Goal: Obtain resource: Download file/media

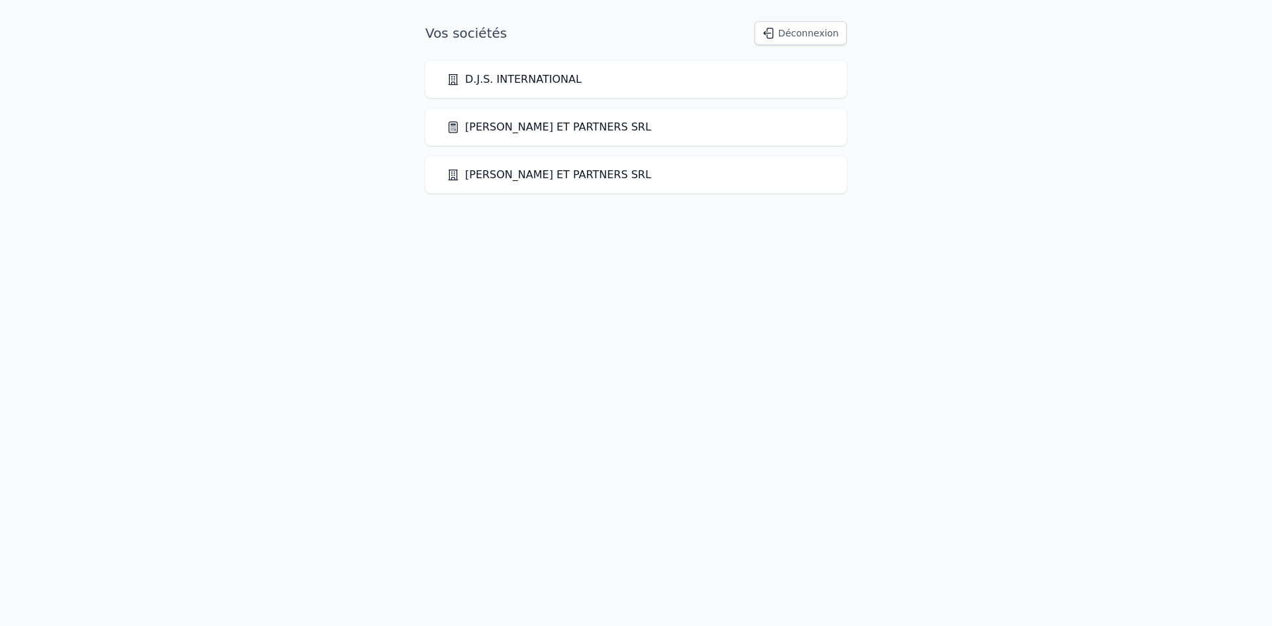
click at [561, 127] on link "[PERSON_NAME] ET PARTNERS SRL" at bounding box center [549, 127] width 205 height 16
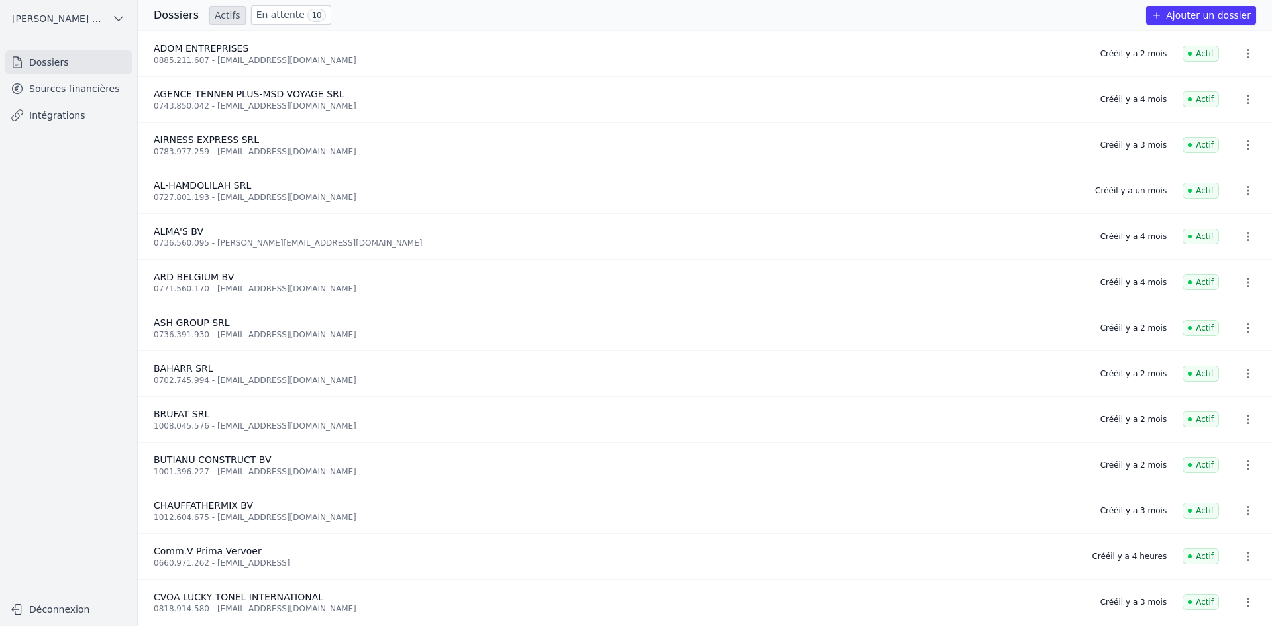
click at [79, 87] on link "Sources financières" at bounding box center [68, 89] width 127 height 24
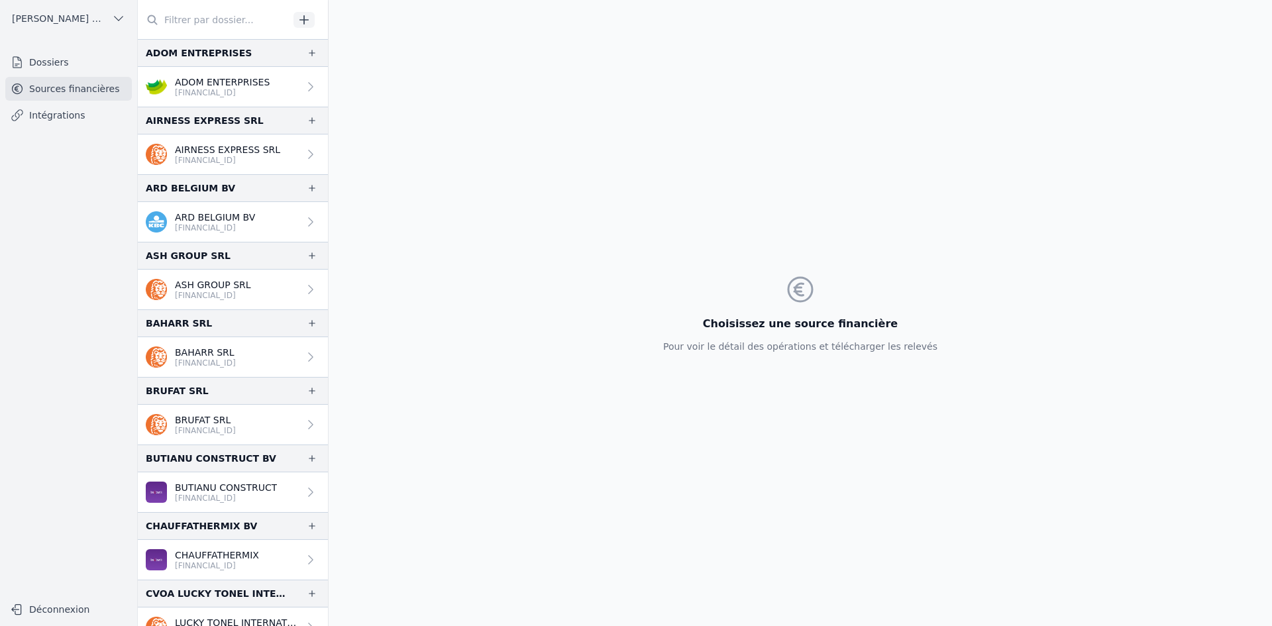
click at [199, 19] on input "text" at bounding box center [213, 20] width 151 height 24
paste input "prima vervoer"
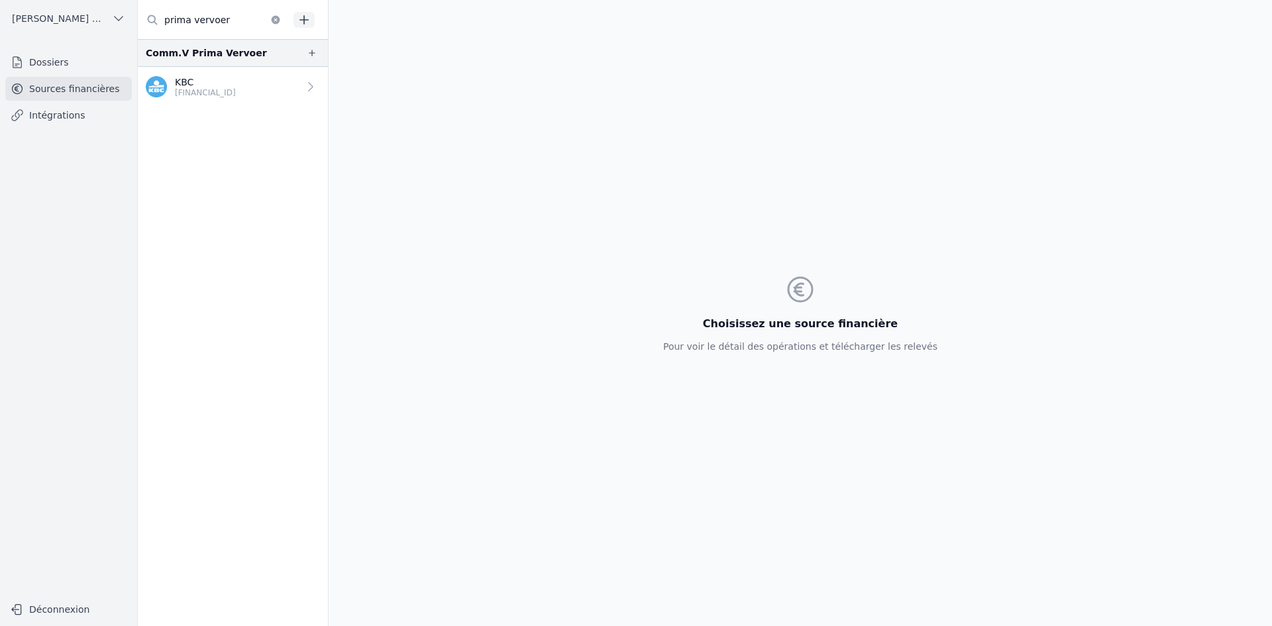
click at [239, 15] on input "prima vervoer" at bounding box center [213, 20] width 151 height 24
type input "prima vervoer"
click at [236, 86] on p "KBC" at bounding box center [205, 82] width 61 height 13
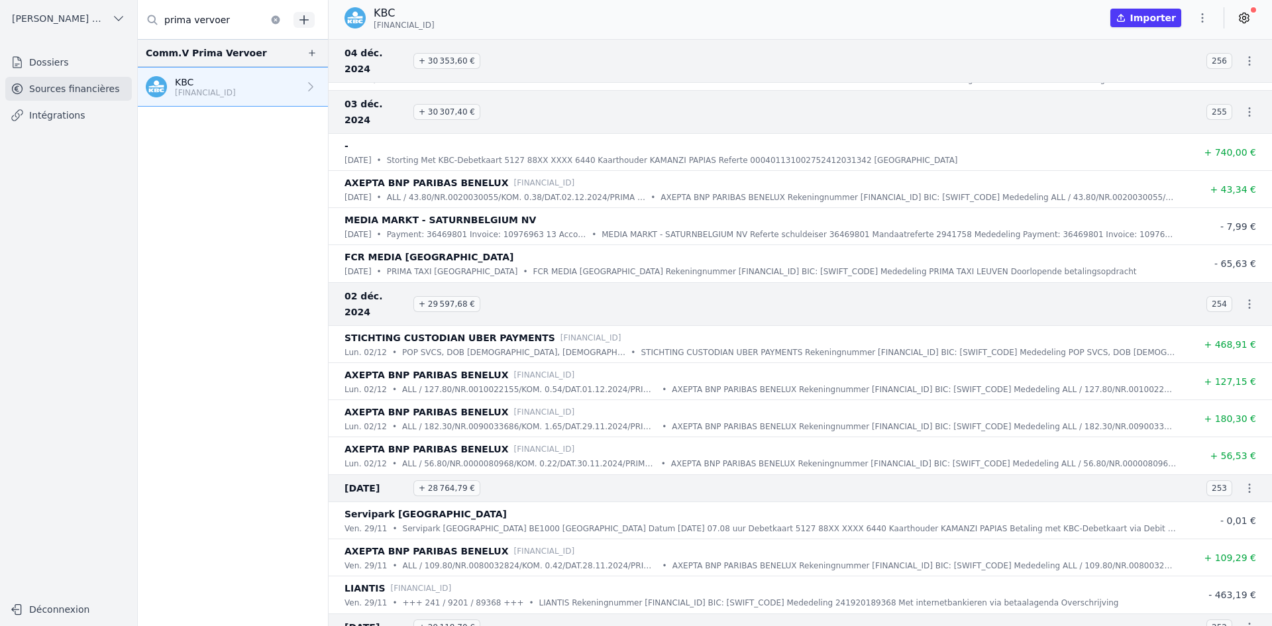
scroll to position [3049, 0]
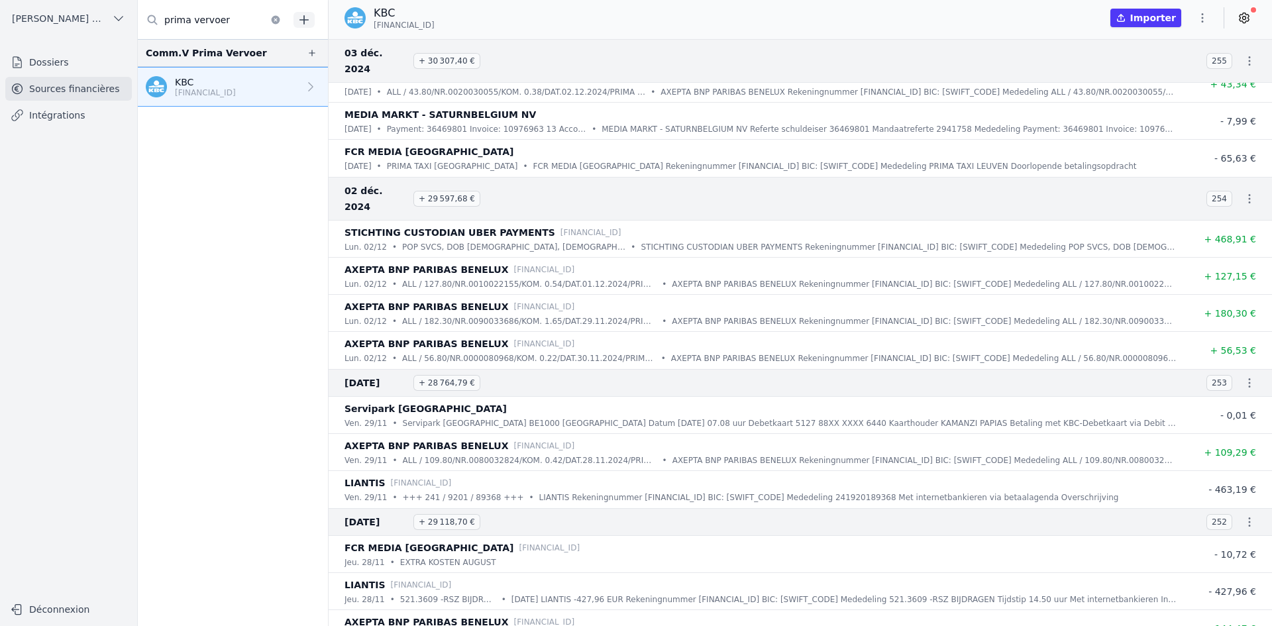
click at [1198, 25] on button "button" at bounding box center [1203, 17] width 27 height 21
click at [1158, 67] on button "Exporter" at bounding box center [1170, 70] width 95 height 25
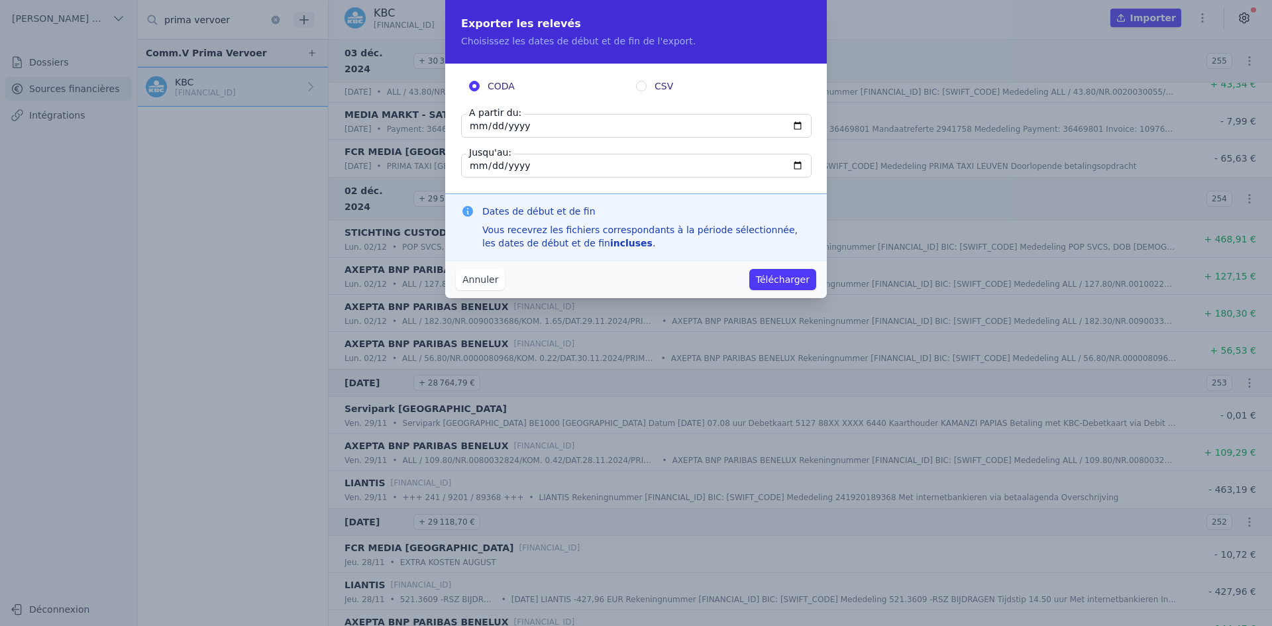
click at [475, 126] on input "[DATE]" at bounding box center [636, 126] width 351 height 24
type input "[DATE]"
click at [797, 278] on button "Télécharger" at bounding box center [783, 279] width 67 height 21
